Goal: Task Accomplishment & Management: Manage account settings

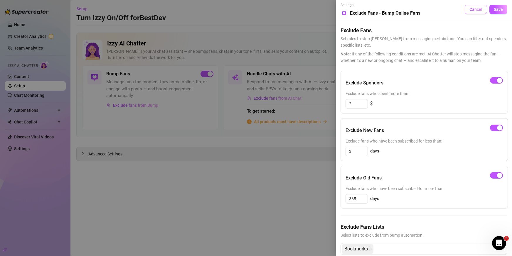
click at [474, 11] on span "Cancel" at bounding box center [476, 9] width 13 height 5
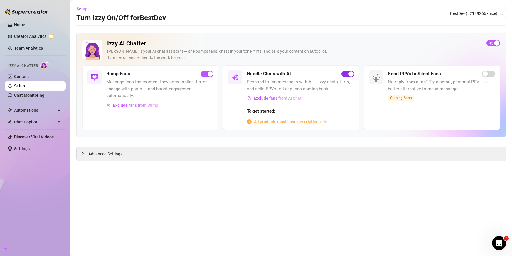
click at [347, 75] on span "button" at bounding box center [348, 74] width 13 height 6
click at [350, 76] on span "button" at bounding box center [348, 74] width 13 height 6
click at [312, 123] on span "All products must have descriptions" at bounding box center [287, 122] width 67 height 6
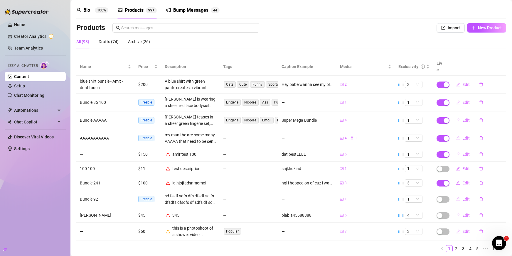
scroll to position [33, 0]
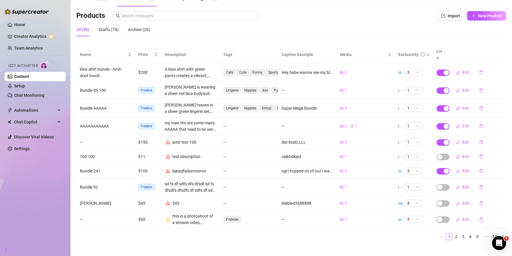
click at [491, 234] on link "10" at bounding box center [495, 237] width 8 height 6
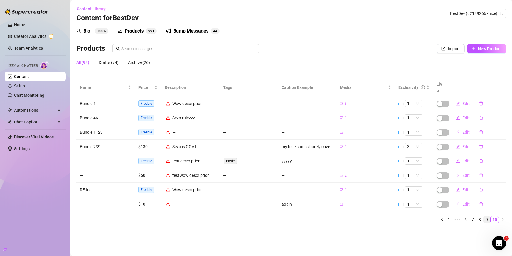
click at [487, 217] on link "9" at bounding box center [487, 220] width 6 height 6
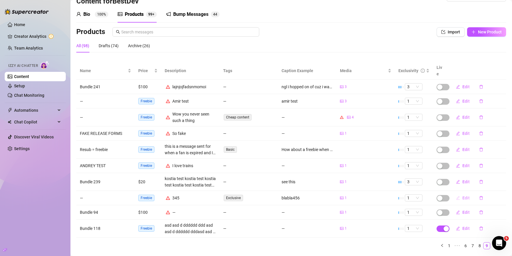
scroll to position [26, 0]
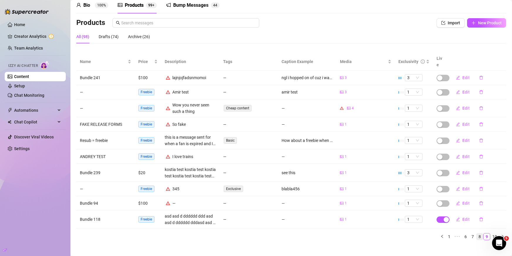
click at [477, 234] on link "8" at bounding box center [480, 237] width 6 height 6
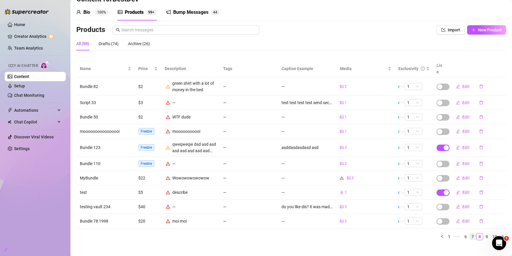
click at [470, 234] on link "7" at bounding box center [473, 237] width 6 height 6
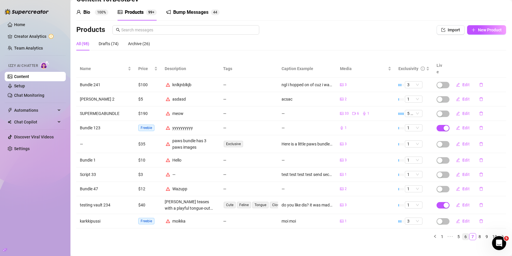
click at [463, 234] on link "6" at bounding box center [466, 237] width 6 height 6
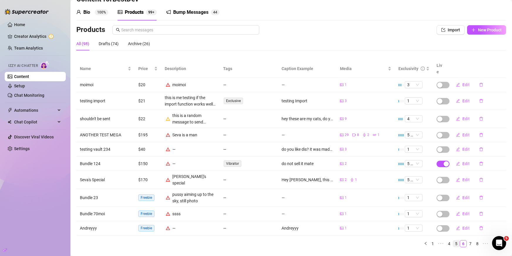
click at [453, 241] on link "5" at bounding box center [456, 244] width 6 height 6
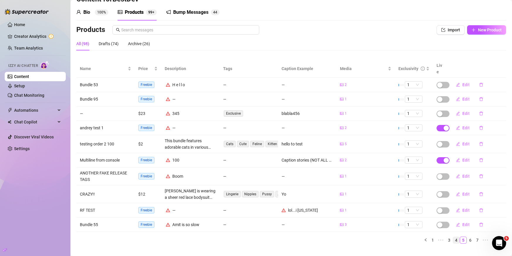
click at [453, 237] on link "4" at bounding box center [456, 240] width 6 height 6
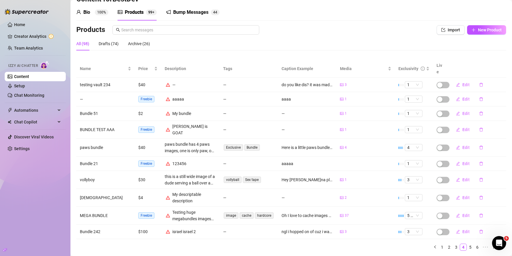
click at [453, 244] on link "3" at bounding box center [456, 247] width 6 height 6
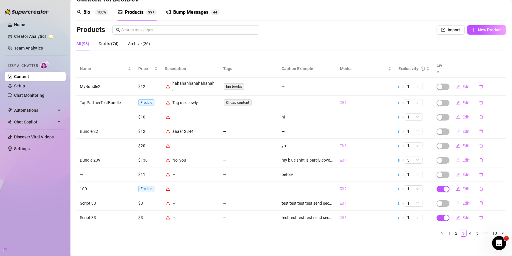
scroll to position [12, 0]
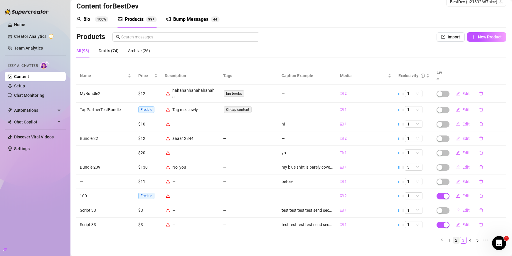
click at [453, 237] on link "2" at bounding box center [456, 240] width 6 height 6
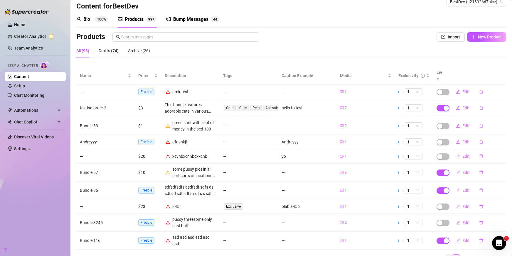
click at [446, 255] on link "1" at bounding box center [449, 258] width 6 height 6
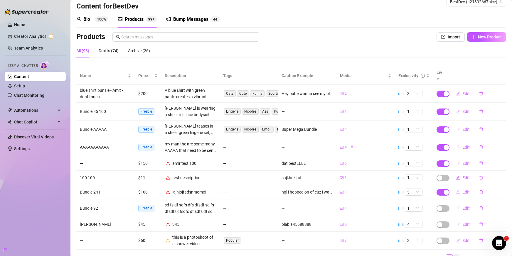
click at [453, 255] on link "2" at bounding box center [456, 258] width 6 height 6
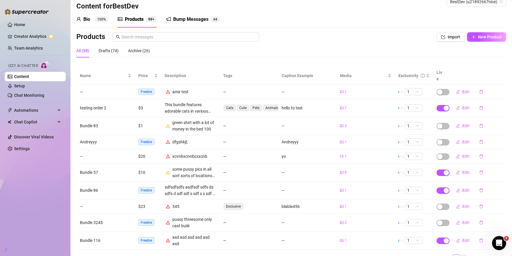
click at [460, 255] on link "3" at bounding box center [463, 258] width 6 height 6
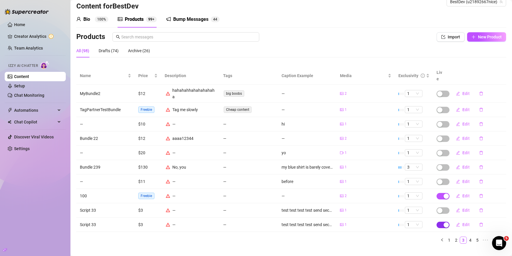
click at [444, 223] on div "button" at bounding box center [446, 225] width 5 height 5
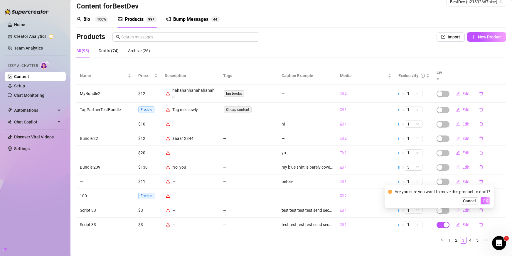
click at [485, 201] on span "OK" at bounding box center [486, 201] width 6 height 5
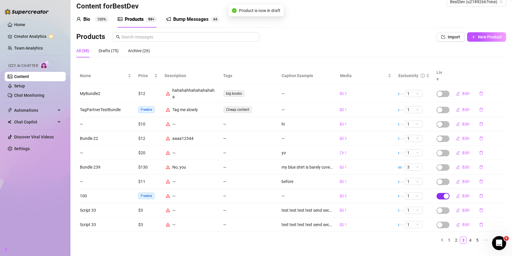
click at [438, 193] on span "button" at bounding box center [443, 196] width 13 height 6
click at [483, 171] on span "OK" at bounding box center [486, 172] width 6 height 5
click at [467, 237] on link "4" at bounding box center [470, 240] width 6 height 6
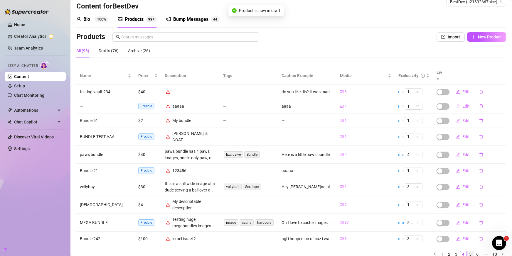
click at [467, 251] on link "5" at bounding box center [470, 254] width 6 height 6
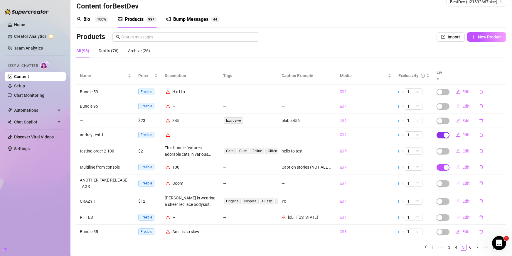
click at [437, 132] on span "button" at bounding box center [443, 135] width 13 height 6
click at [483, 115] on span "OK" at bounding box center [486, 115] width 6 height 5
click at [467, 244] on link "6" at bounding box center [470, 247] width 6 height 6
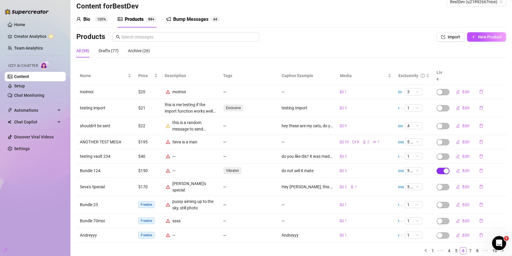
click at [439, 168] on button "button" at bounding box center [443, 171] width 13 height 6
click at [483, 151] on span "OK" at bounding box center [486, 150] width 6 height 5
click at [467, 248] on link "7" at bounding box center [470, 251] width 6 height 6
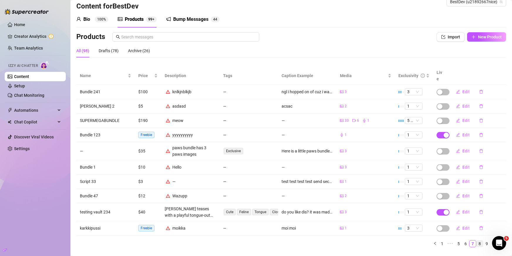
click at [477, 241] on link "8" at bounding box center [480, 244] width 6 height 6
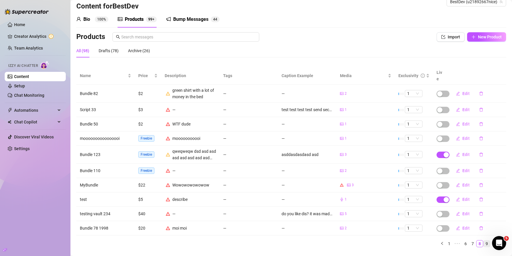
click at [484, 241] on link "9" at bounding box center [487, 244] width 6 height 6
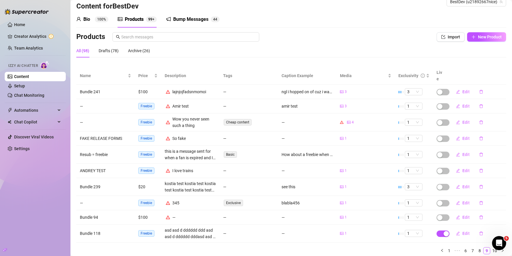
click at [491, 248] on link "10" at bounding box center [495, 251] width 8 height 6
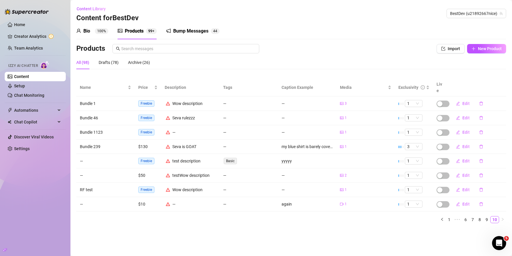
scroll to position [0, 0]
click at [29, 79] on link "Content" at bounding box center [21, 76] width 15 height 5
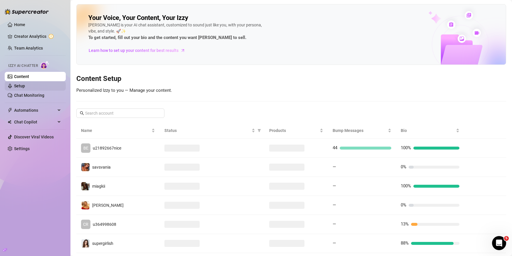
click at [25, 86] on link "Setup" at bounding box center [19, 86] width 11 height 5
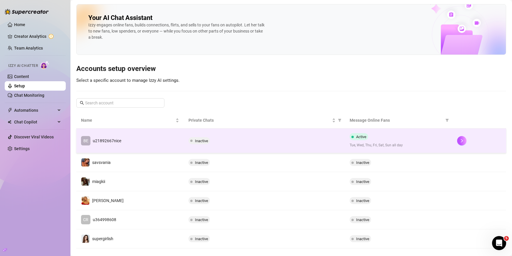
click at [127, 145] on td "BE u21892667nice" at bounding box center [130, 141] width 108 height 25
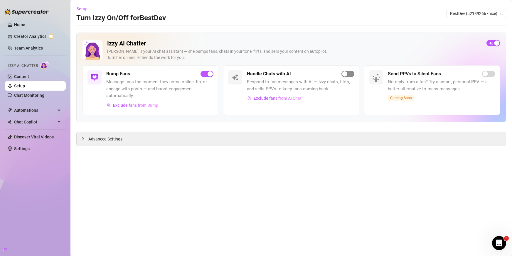
click at [345, 75] on div "button" at bounding box center [344, 73] width 5 height 5
click at [156, 105] on span "Exclude fans from Bump" at bounding box center [135, 105] width 45 height 5
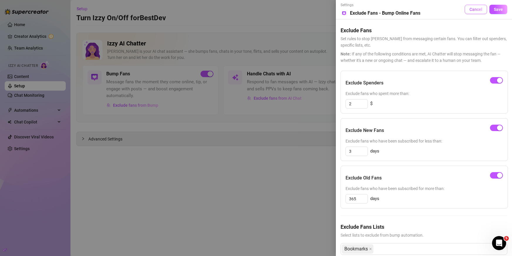
click at [470, 7] on span "Cancel" at bounding box center [476, 9] width 13 height 5
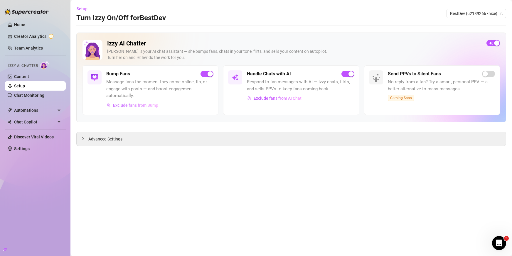
click at [148, 105] on span "Exclude fans from Bump" at bounding box center [135, 105] width 45 height 5
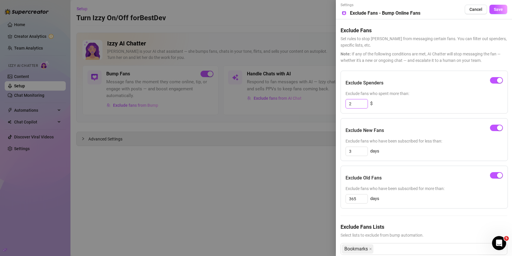
drag, startPoint x: 355, startPoint y: 101, endPoint x: 334, endPoint y: 98, distance: 21.8
click at [334, 98] on div "Settings Preview Exclude Fans - Bump Online Fans Cancel Save Exclude Fans Set r…" at bounding box center [256, 128] width 512 height 256
type input "5"
click at [497, 10] on span "Save" at bounding box center [498, 9] width 9 height 5
